Goal: Information Seeking & Learning: Learn about a topic

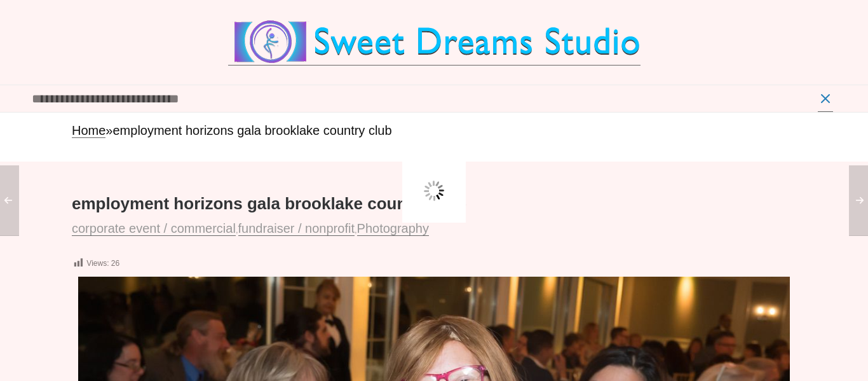
click at [195, 105] on input "text" at bounding box center [422, 98] width 781 height 27
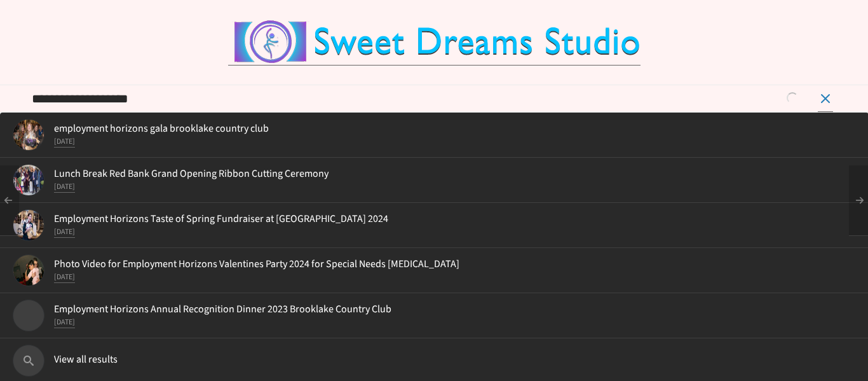
type input "**********"
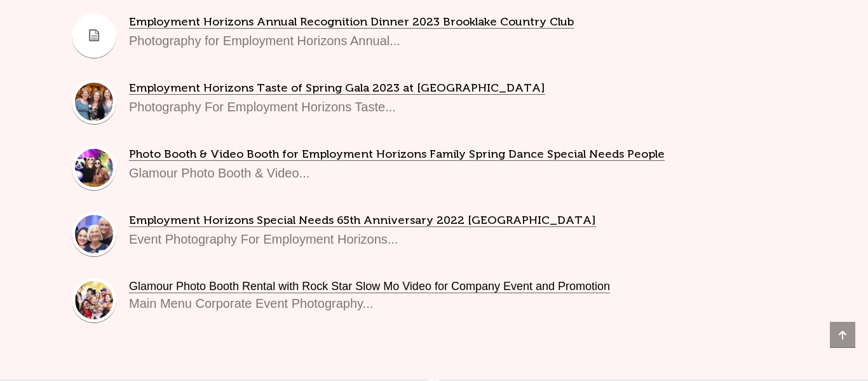
scroll to position [523, 0]
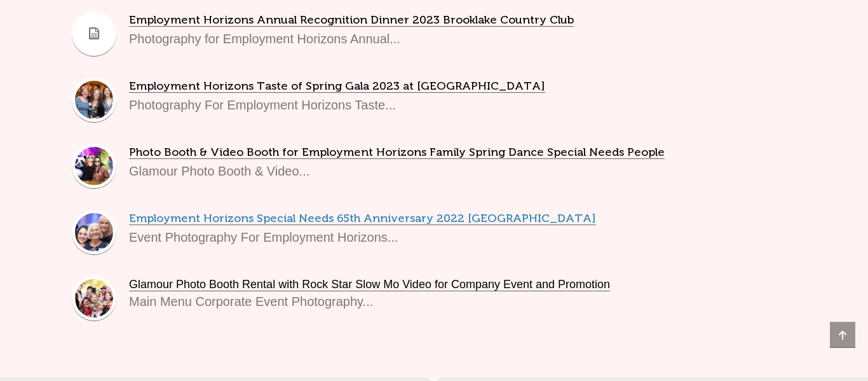
click at [287, 215] on link "Employment Horizons Special Needs 65th Anniversary 2022 Brooklake Country Club" at bounding box center [362, 218] width 467 height 13
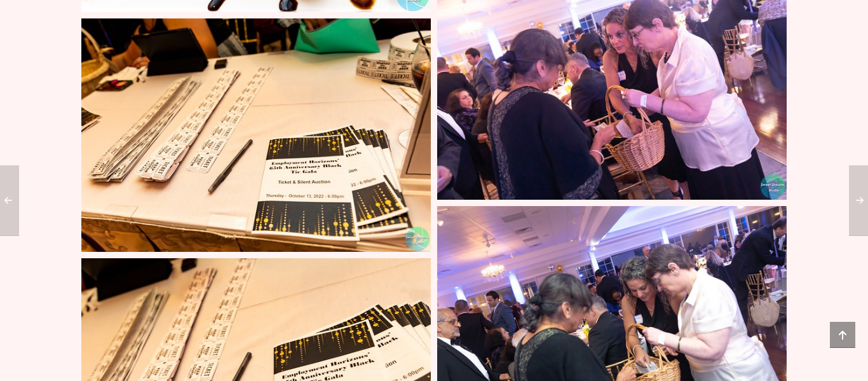
scroll to position [18723, 0]
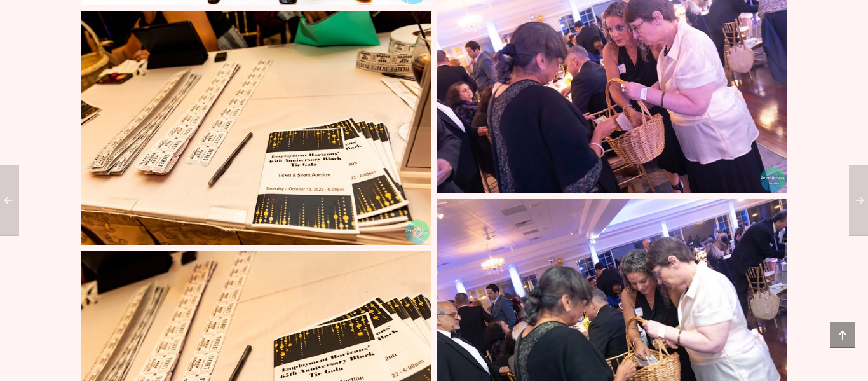
click at [293, 76] on img at bounding box center [255, 127] width 349 height 233
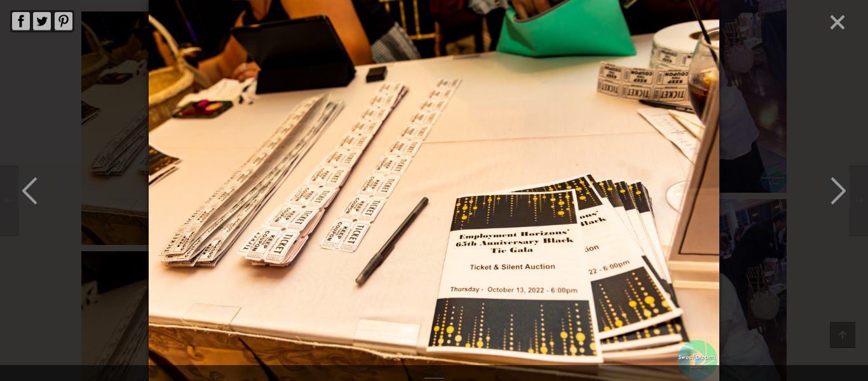
click at [471, 196] on img at bounding box center [434, 190] width 571 height 381
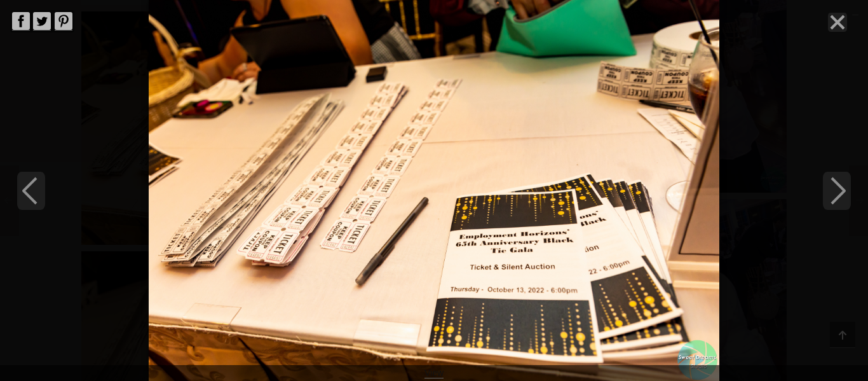
click at [565, 249] on img at bounding box center [434, 190] width 571 height 381
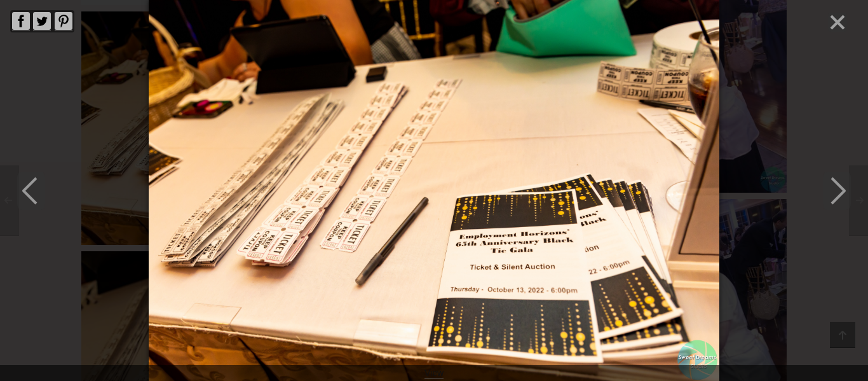
scroll to position [18724, 0]
click at [579, 246] on img at bounding box center [434, 190] width 571 height 381
click at [839, 25] on line "Close" at bounding box center [837, 22] width 13 height 13
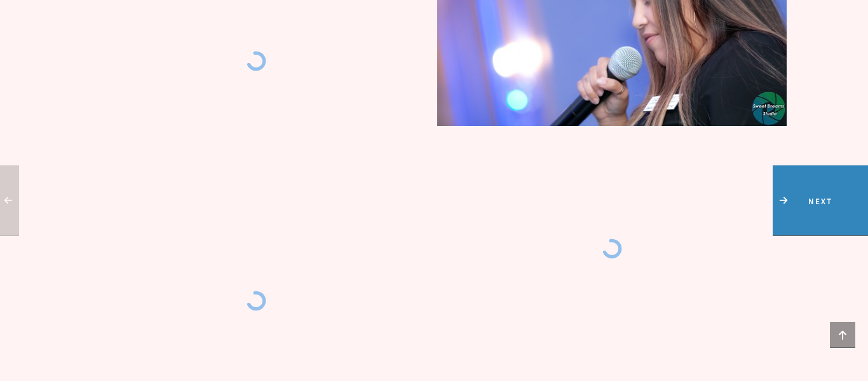
scroll to position [25845, 0]
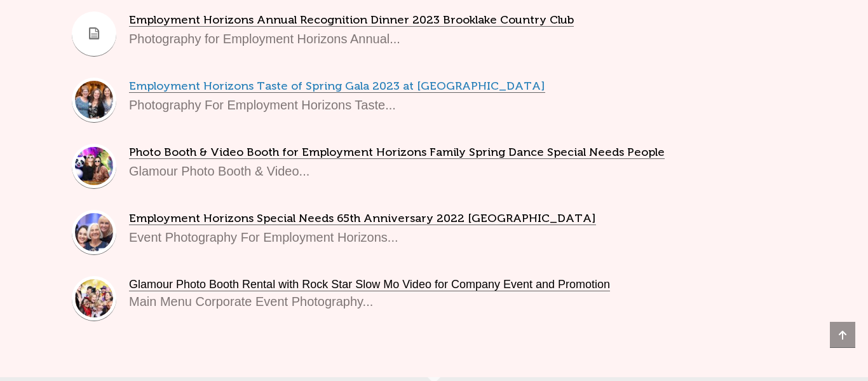
click at [239, 82] on link "Employment Horizons Taste of Spring Gala 2023 at [GEOGRAPHIC_DATA]" at bounding box center [337, 85] width 416 height 13
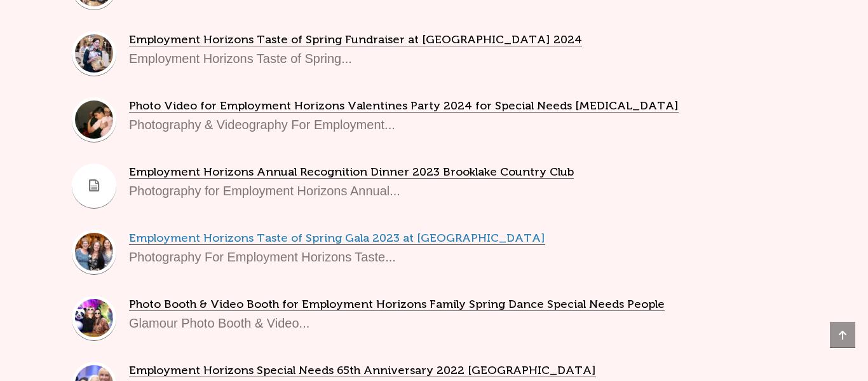
scroll to position [371, 0]
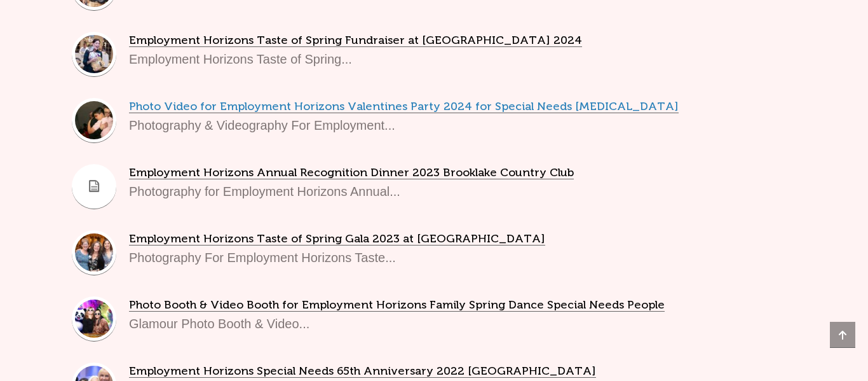
click at [403, 111] on link "Photo Video for Employment Horizons Valentines Party 2024 for Special Needs [ME…" at bounding box center [404, 106] width 550 height 13
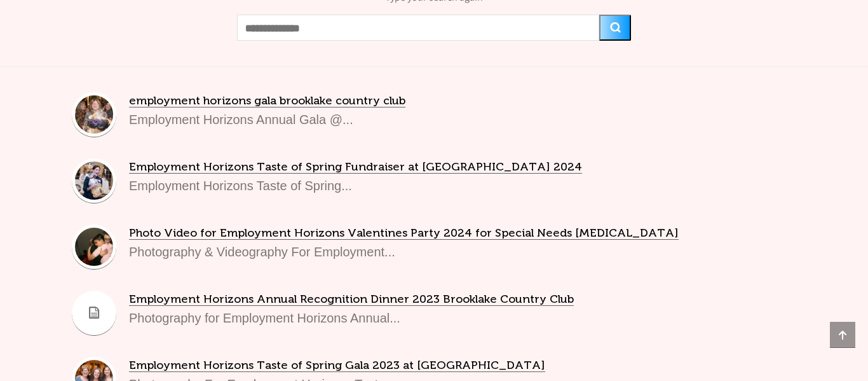
scroll to position [244, 0]
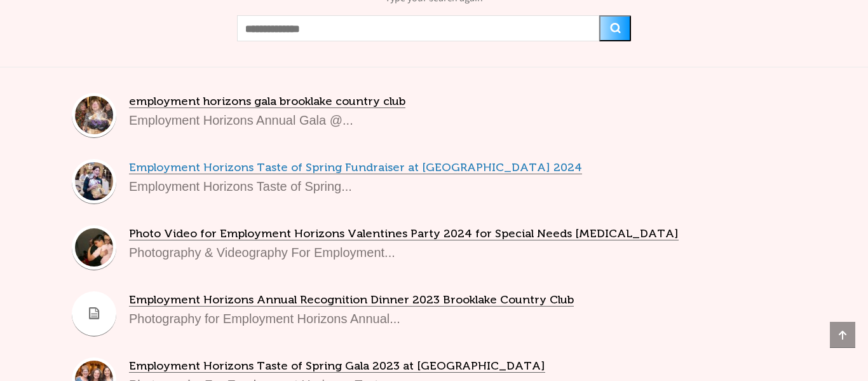
click at [198, 168] on link "Employment Horizons Taste of Spring Fundraiser at [GEOGRAPHIC_DATA] 2024" at bounding box center [355, 167] width 453 height 13
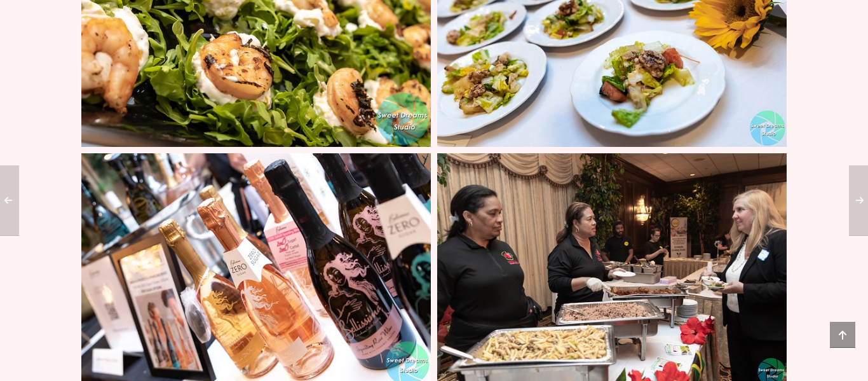
scroll to position [10571, 0]
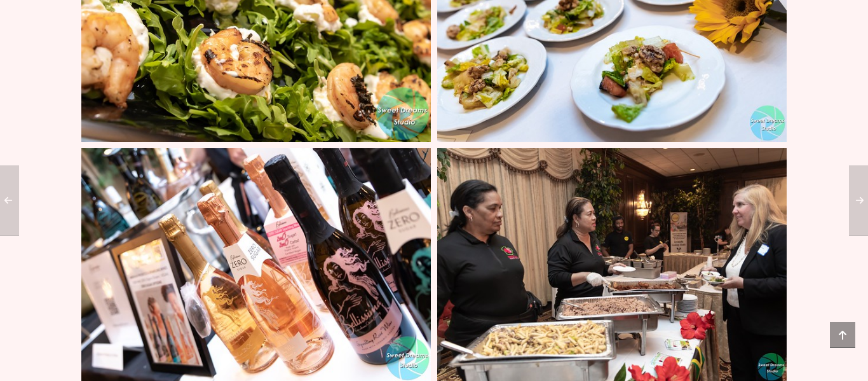
click at [239, 82] on img at bounding box center [255, 25] width 349 height 233
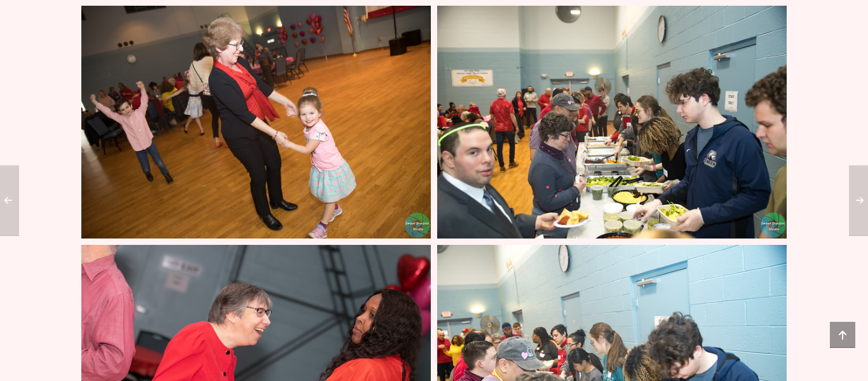
scroll to position [3608, 0]
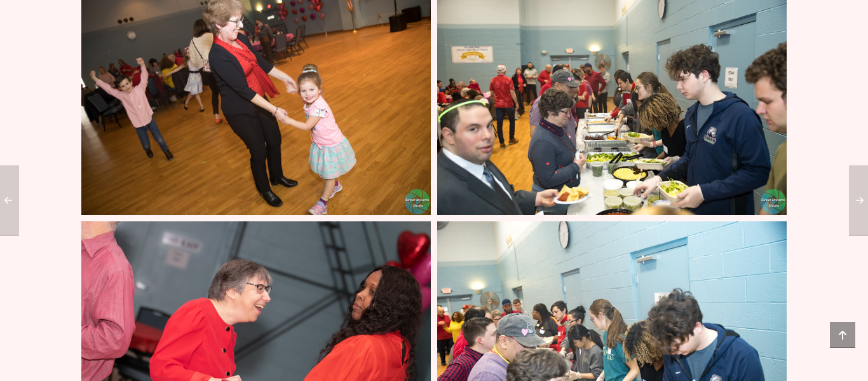
click at [556, 130] on img at bounding box center [611, 98] width 349 height 233
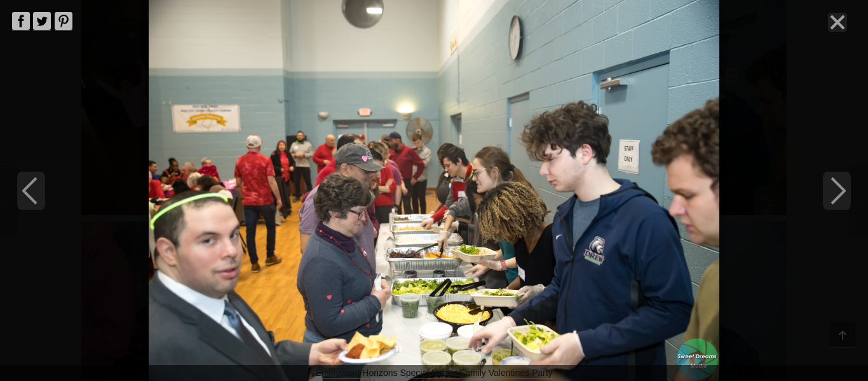
click at [438, 208] on img at bounding box center [434, 190] width 571 height 381
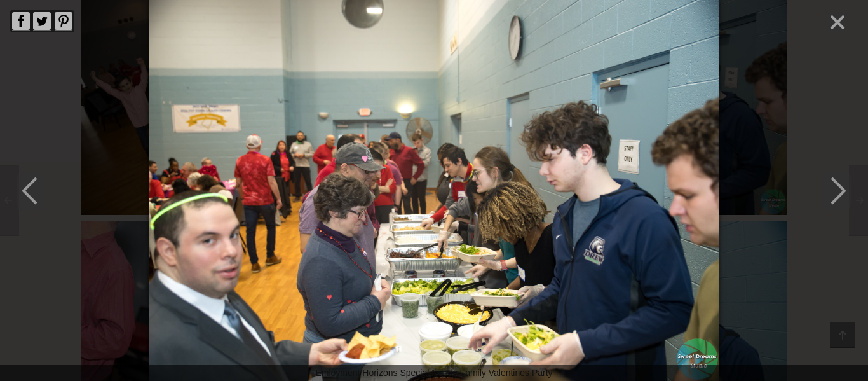
click at [320, 161] on img at bounding box center [434, 190] width 571 height 381
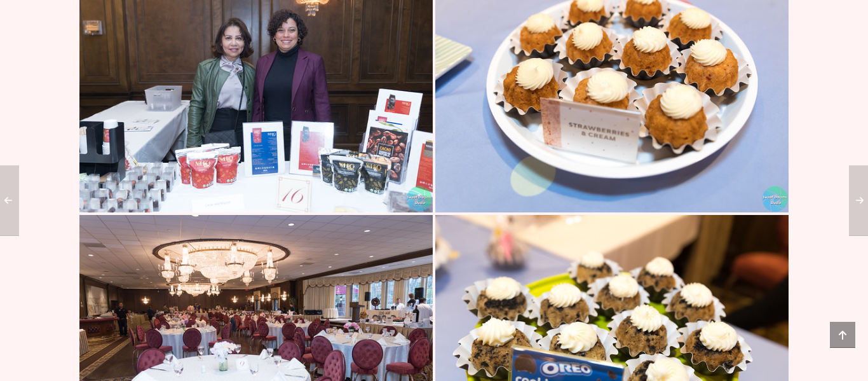
scroll to position [8538, 0]
